Goal: Task Accomplishment & Management: Manage account settings

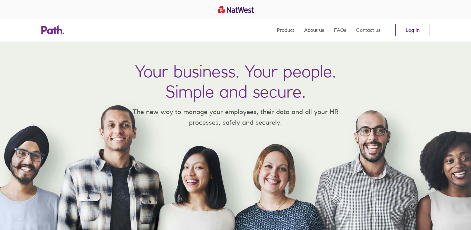
click at [401, 30] on link "Log in" at bounding box center [412, 30] width 35 height 12
click at [406, 28] on link "Log in" at bounding box center [412, 30] width 35 height 12
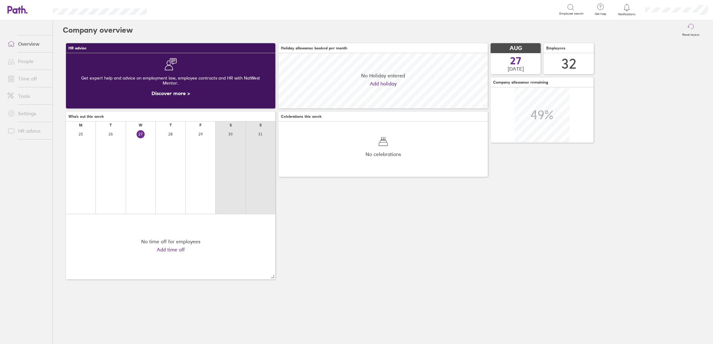
scroll to position [55, 209]
click at [26, 81] on link "Time off" at bounding box center [27, 79] width 50 height 12
